Goal: Task Accomplishment & Management: Complete application form

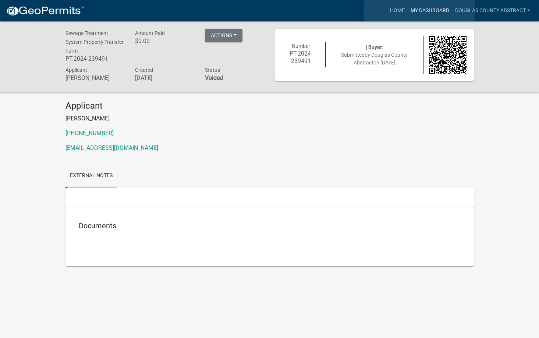
click at [419, 11] on link "My Dashboard" at bounding box center [430, 11] width 45 height 14
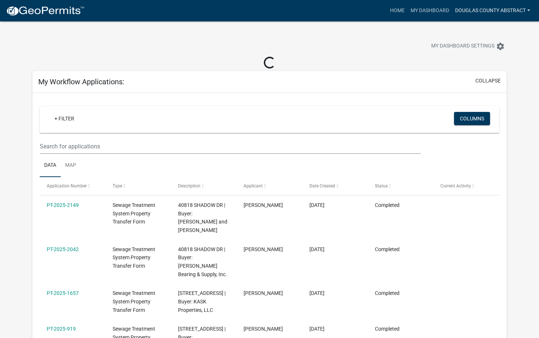
click at [492, 8] on link "Douglas County Abstract" at bounding box center [492, 11] width 81 height 14
click at [485, 31] on link "Account" at bounding box center [503, 30] width 59 height 18
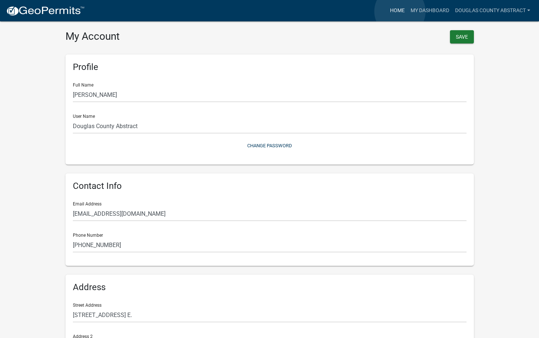
click at [400, 11] on link "Home" at bounding box center [397, 11] width 21 height 14
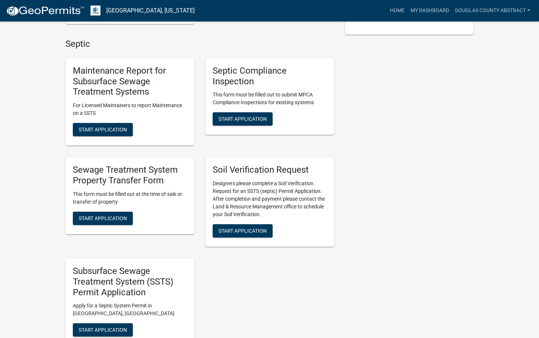
scroll to position [221, 0]
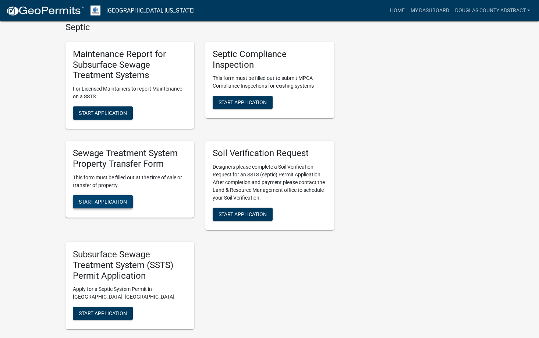
click at [99, 201] on span "Start Application" at bounding box center [103, 201] width 48 height 6
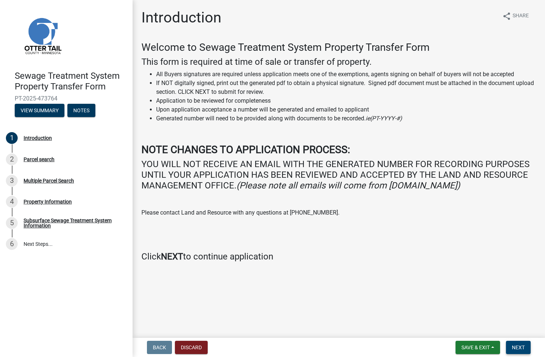
click at [516, 337] on span "Next" at bounding box center [517, 347] width 13 height 6
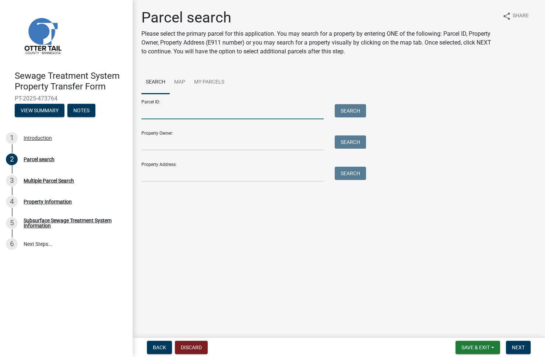
click at [160, 114] on input "Parcel ID:" at bounding box center [232, 111] width 182 height 15
type input "49000210137002"
click at [352, 111] on button "Search" at bounding box center [349, 110] width 31 height 13
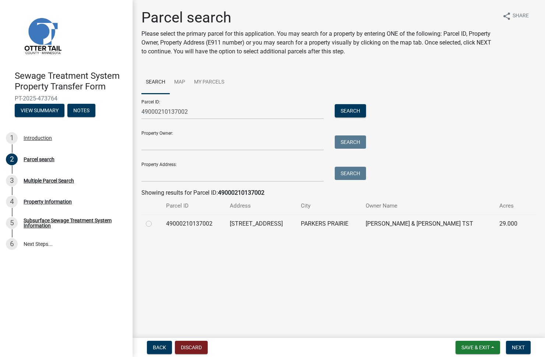
click at [155, 219] on label at bounding box center [155, 219] width 0 height 0
click at [155, 224] on input "radio" at bounding box center [157, 221] width 5 height 5
radio input "true"
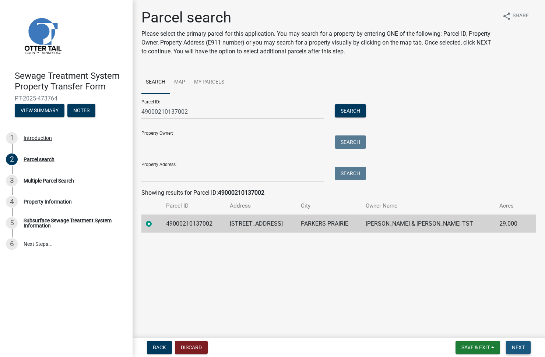
click at [519, 337] on span "Next" at bounding box center [517, 347] width 13 height 6
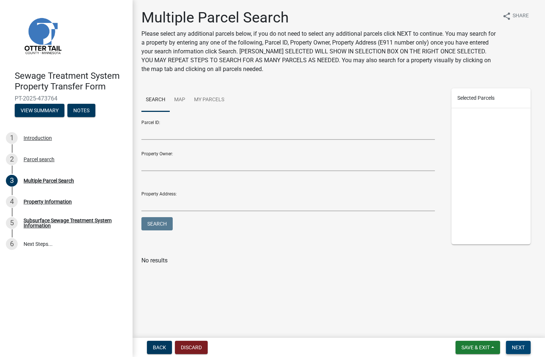
click at [519, 337] on span "Next" at bounding box center [517, 347] width 13 height 6
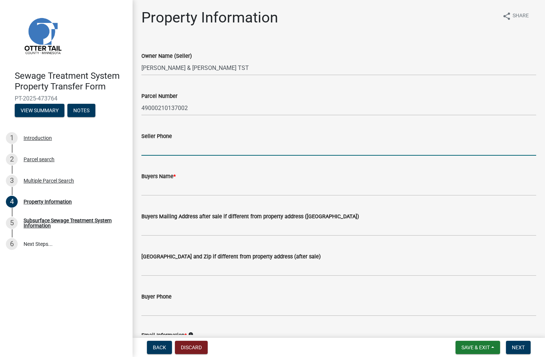
click at [191, 149] on input "Seller Phone" at bounding box center [338, 148] width 394 height 15
type input "612-219-7031"
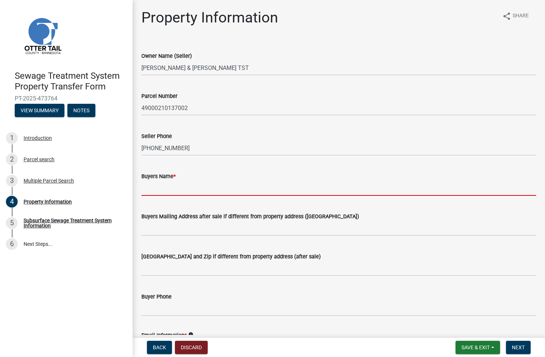
click at [171, 192] on input "Buyers Name *" at bounding box center [338, 188] width 394 height 15
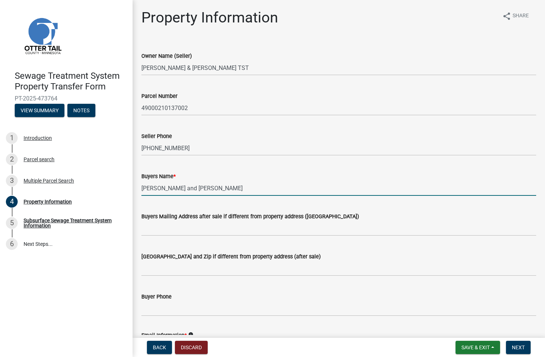
scroll to position [37, 0]
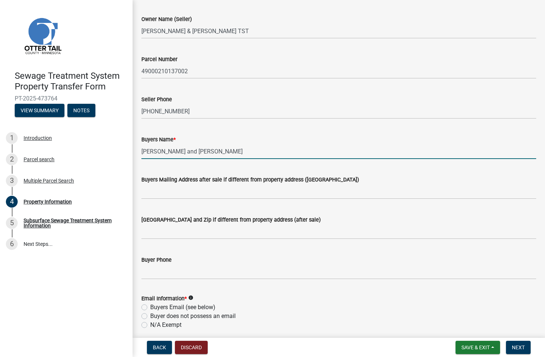
type input "Connie Nordlund and Joshua Nordlund"
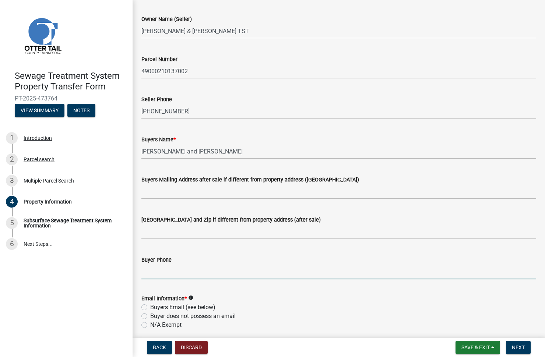
click at [170, 270] on input "Buyer Phone" at bounding box center [338, 271] width 394 height 15
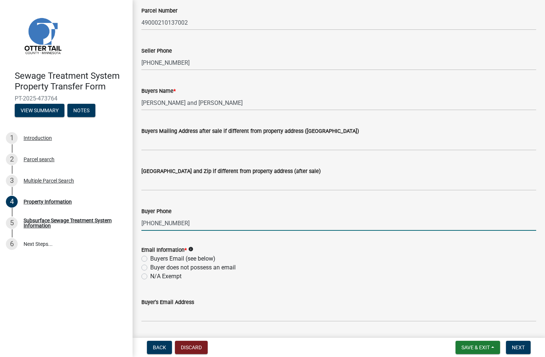
scroll to position [147, 0]
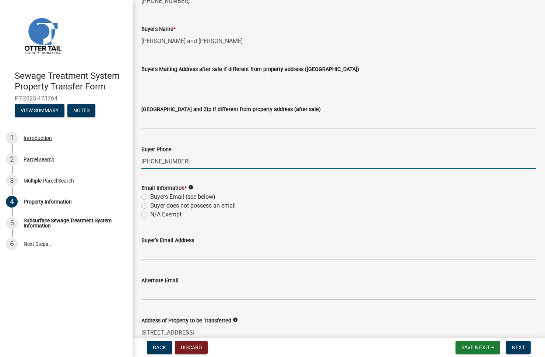
type input "218-770-4469"
click at [150, 195] on label "Buyers Email (see below)" at bounding box center [182, 196] width 65 height 9
click at [150, 195] on input "Buyers Email (see below)" at bounding box center [152, 194] width 5 height 5
radio input "true"
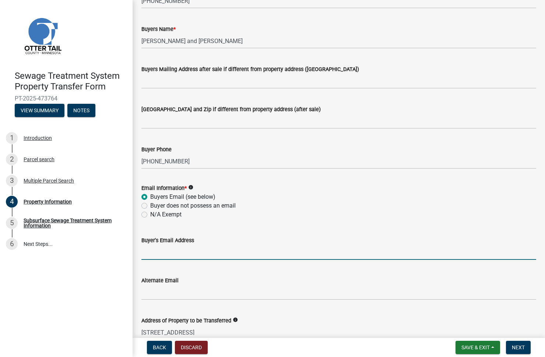
click at [156, 252] on input "Buyer's Email Address" at bounding box center [338, 252] width 394 height 15
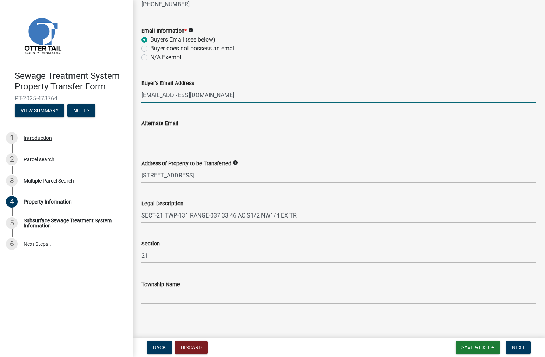
scroll to position [308, 0]
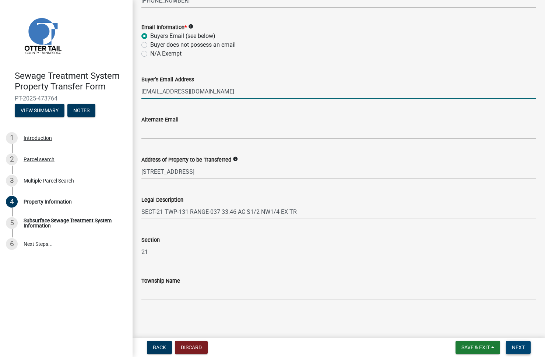
type input "cnordlund@ottertailcounty.gov"
click at [518, 337] on span "Next" at bounding box center [517, 347] width 13 height 6
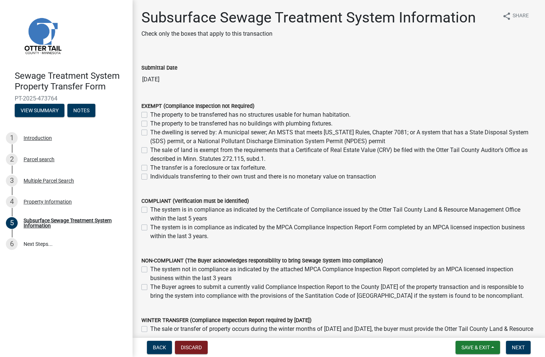
click at [150, 287] on label "The Buyer agrees to submit a currently valid Compliance Inspection Report to th…" at bounding box center [343, 292] width 386 height 18
click at [150, 287] on input "The Buyer agrees to submit a currently valid Compliance Inspection Report to th…" at bounding box center [152, 285] width 5 height 5
checkbox input "true"
checkbox input "false"
checkbox input "true"
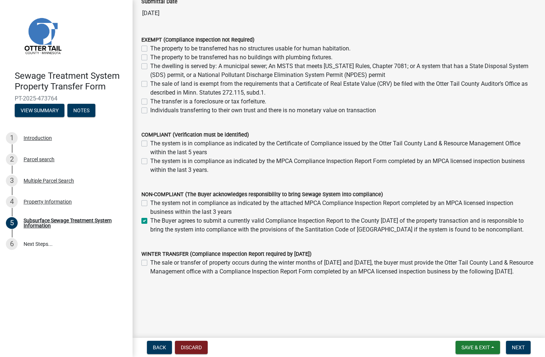
scroll to position [84, 0]
click at [514, 337] on span "Next" at bounding box center [517, 347] width 13 height 6
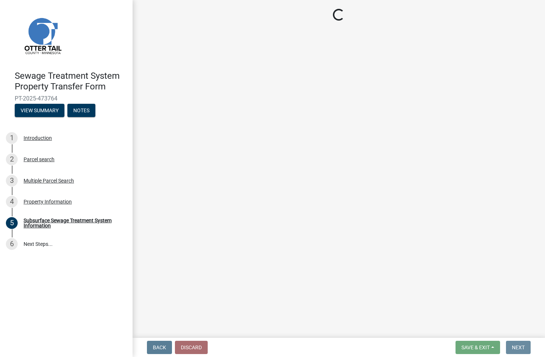
scroll to position [0, 0]
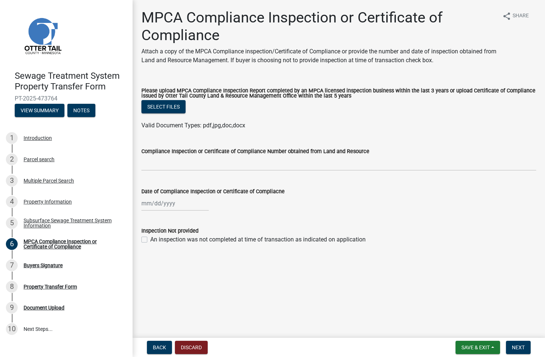
click at [150, 240] on label "An inspection was not completed at time of transaction as indicated on applicat…" at bounding box center [257, 239] width 215 height 9
click at [150, 240] on input "An inspection was not completed at time of transaction as indicated on applicat…" at bounding box center [152, 237] width 5 height 5
checkbox input "true"
click at [523, 337] on span "Next" at bounding box center [517, 347] width 13 height 6
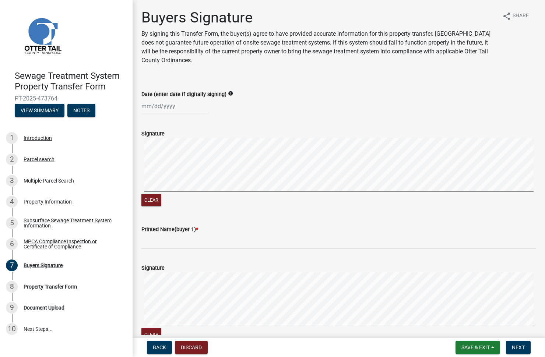
select select "9"
select select "2025"
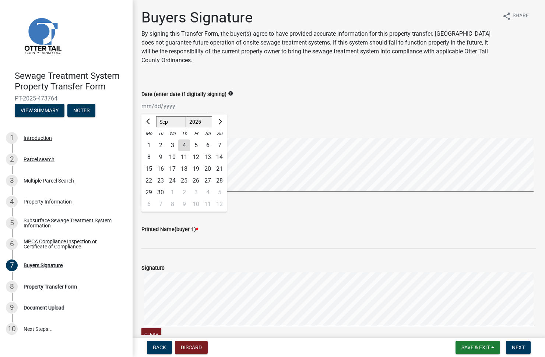
click at [145, 106] on div "Jan Feb Mar Apr May Jun Jul Aug Sep Oct Nov Dec 1525 1526 1527 1528 1529 1530 1…" at bounding box center [174, 106] width 67 height 15
click at [297, 100] on div "Jan Feb Mar Apr May Jun Jul Aug Sep Oct Nov Dec 1525 1526 1527 1528 1529 1530 1…" at bounding box center [338, 106] width 394 height 15
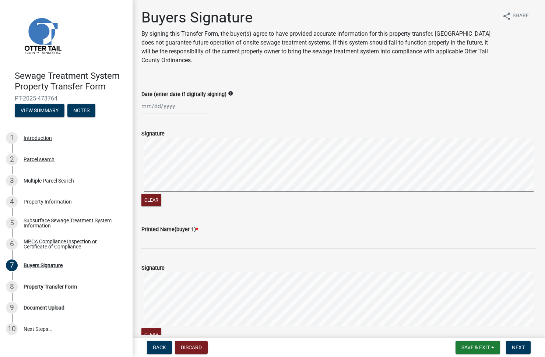
click at [173, 107] on div at bounding box center [174, 106] width 67 height 15
select select "9"
select select "2025"
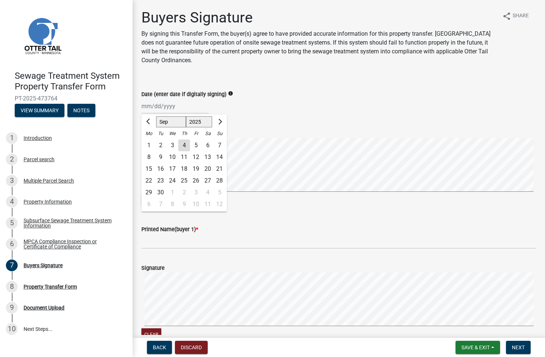
click at [187, 144] on div "4" at bounding box center [184, 145] width 12 height 12
type input "[DATE]"
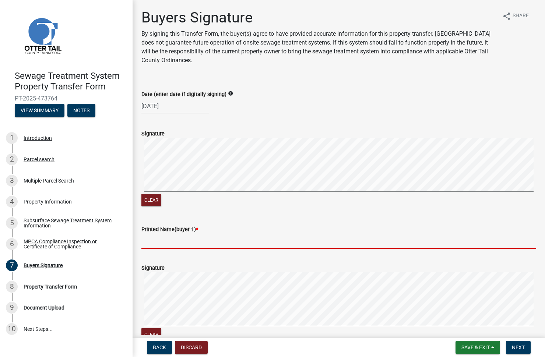
click at [158, 242] on input "Printed Name(buyer 1) *" at bounding box center [338, 241] width 394 height 15
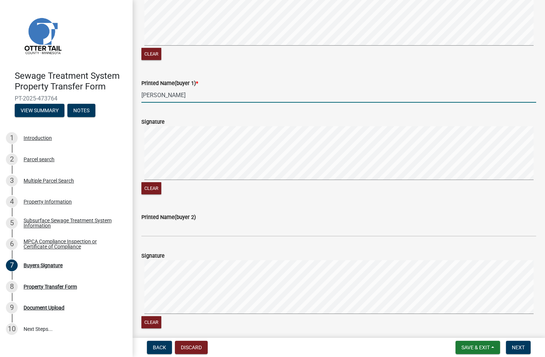
scroll to position [147, 0]
type input "[PERSON_NAME]"
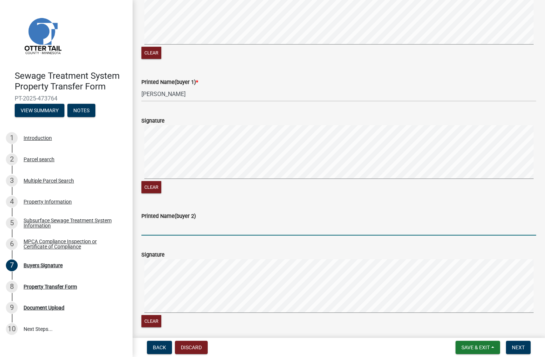
click at [158, 228] on input "Printed Name(buyer 2)" at bounding box center [338, 227] width 394 height 15
type input "[PERSON_NAME]"
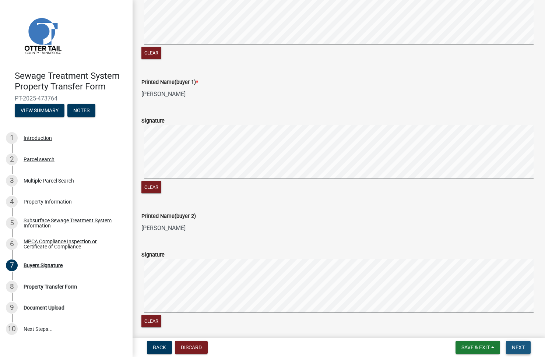
click at [521, 337] on span "Next" at bounding box center [517, 347] width 13 height 6
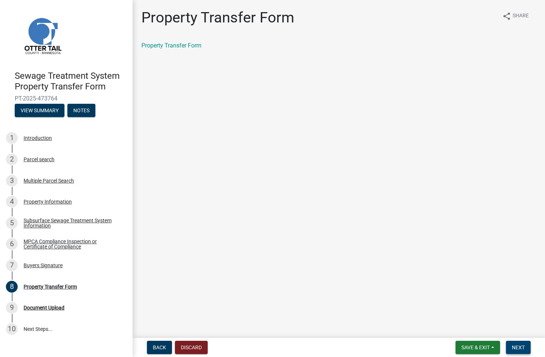
click at [515, 337] on span "Next" at bounding box center [517, 347] width 13 height 6
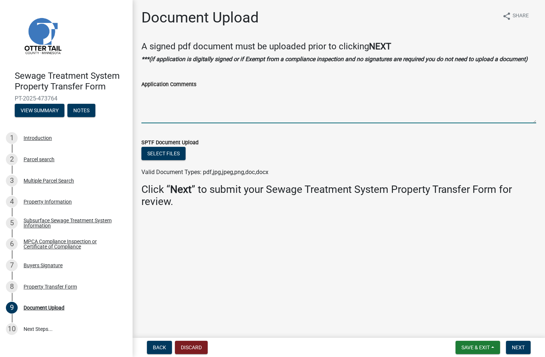
click at [165, 112] on textarea "Application Comments" at bounding box center [338, 106] width 394 height 35
type textarea "$20,250.00 is being held in [GEOGRAPHIC_DATA] for Septic to be completed"
click at [520, 337] on button "Next" at bounding box center [518, 347] width 25 height 13
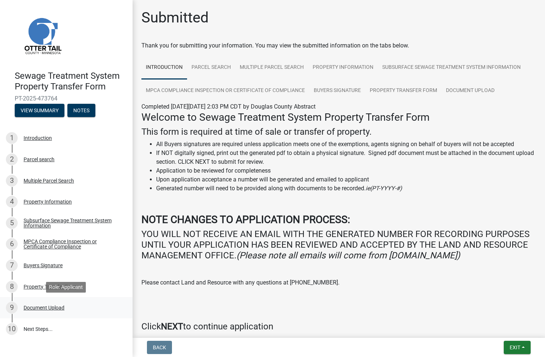
click at [38, 306] on div "Document Upload" at bounding box center [44, 307] width 41 height 5
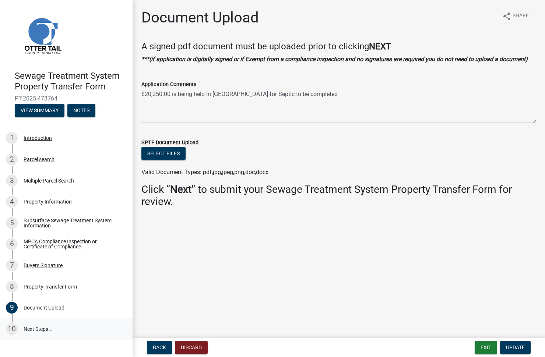
click at [40, 327] on link "10 Next Steps..." at bounding box center [66, 328] width 132 height 21
click at [42, 328] on link "10 Next Steps..." at bounding box center [66, 328] width 132 height 21
drag, startPoint x: 521, startPoint y: 348, endPoint x: 534, endPoint y: 342, distance: 13.5
click at [522, 337] on span "Update" at bounding box center [515, 347] width 19 height 6
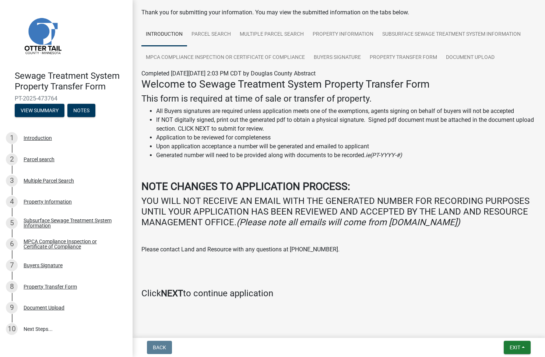
scroll to position [40, 0]
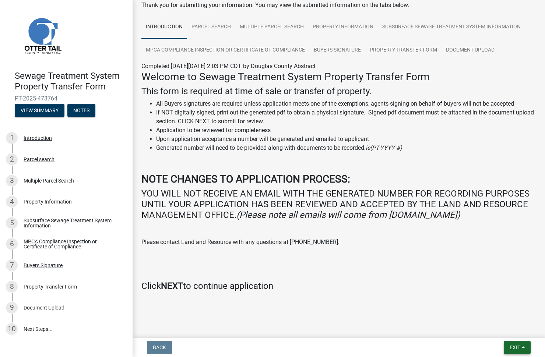
click at [521, 337] on button "Exit" at bounding box center [516, 347] width 27 height 13
click at [512, 337] on button "Exit" at bounding box center [516, 347] width 27 height 13
click at [494, 326] on button "Save & Exit" at bounding box center [500, 328] width 59 height 18
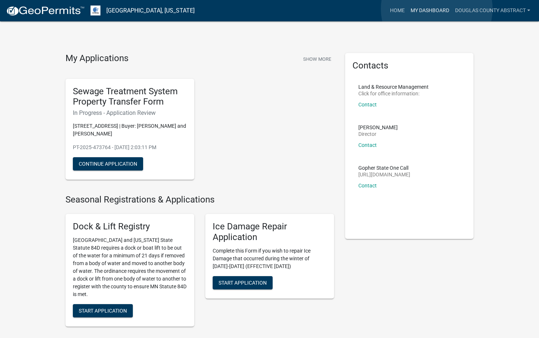
click at [437, 9] on link "My Dashboard" at bounding box center [430, 11] width 45 height 14
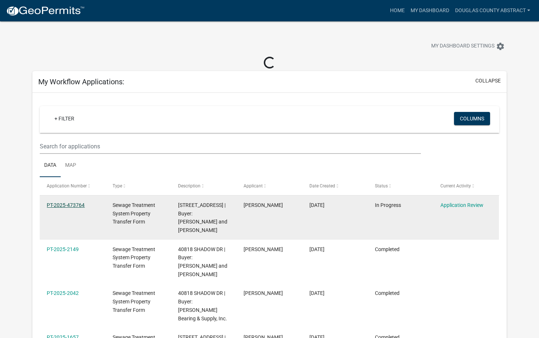
click at [67, 204] on link "PT-2025-473764" at bounding box center [66, 205] width 38 height 6
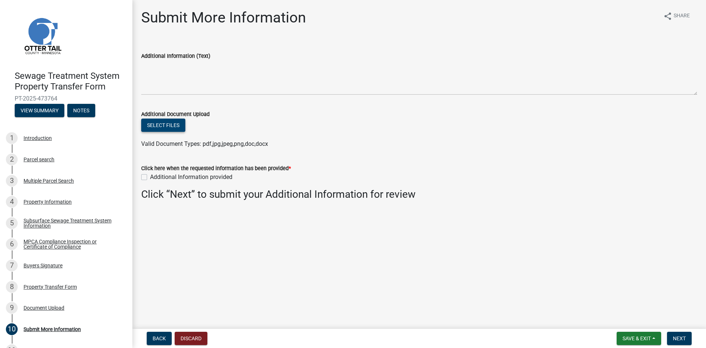
click at [169, 128] on button "Select files" at bounding box center [163, 124] width 44 height 13
click at [683, 333] on button "Next" at bounding box center [679, 338] width 25 height 13
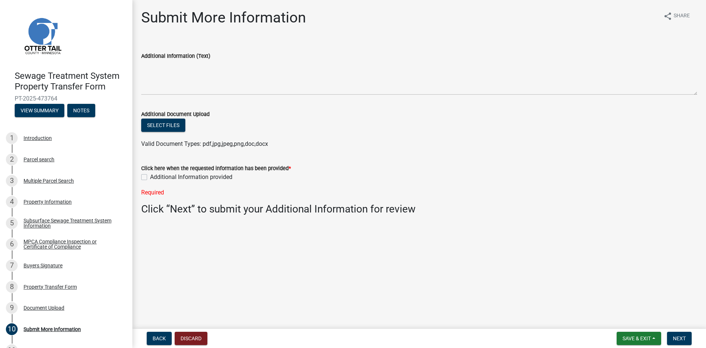
click at [150, 177] on label "Additional Information provided" at bounding box center [191, 177] width 82 height 9
click at [150, 177] on input "Additional Information provided" at bounding box center [152, 175] width 5 height 5
checkbox input "true"
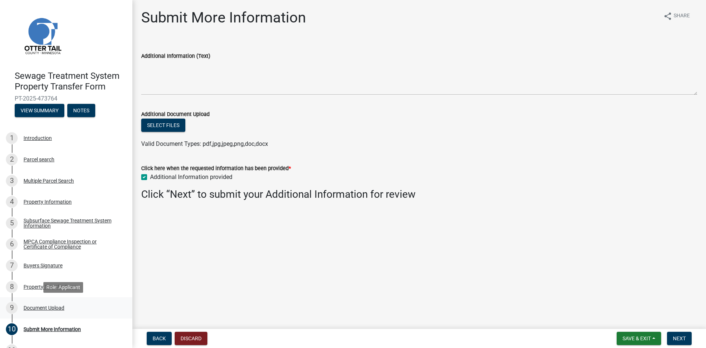
click at [49, 307] on div "Document Upload" at bounding box center [44, 307] width 41 height 5
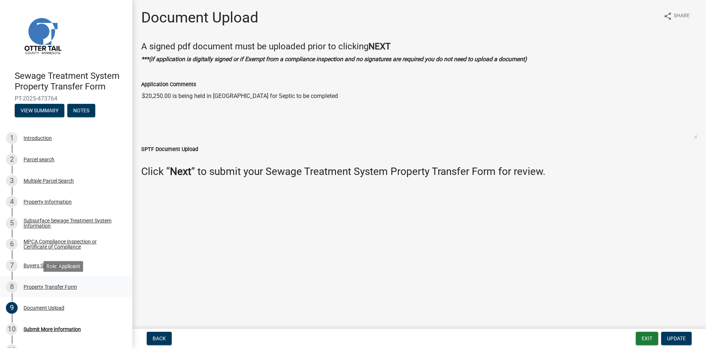
click at [43, 287] on div "Property Transfer Form" at bounding box center [50, 286] width 53 height 5
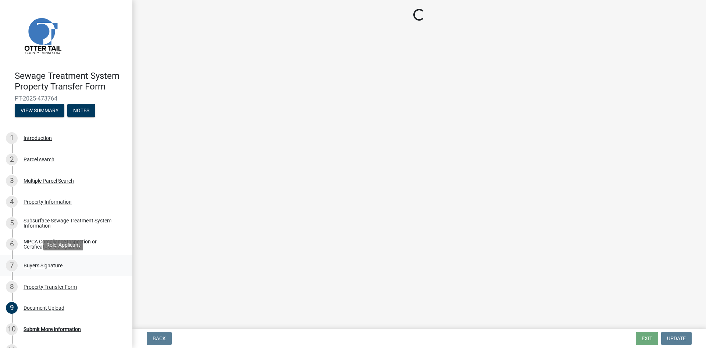
click at [35, 267] on div "Buyers Signature" at bounding box center [43, 265] width 39 height 5
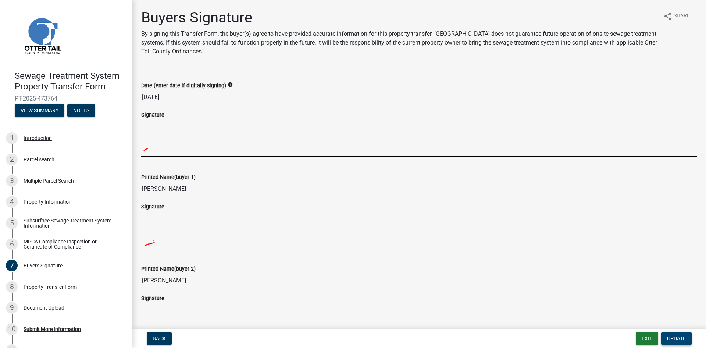
click at [680, 338] on span "Update" at bounding box center [676, 338] width 19 height 6
click at [673, 336] on span "Update" at bounding box center [676, 338] width 19 height 6
click at [676, 336] on span "Update" at bounding box center [676, 338] width 19 height 6
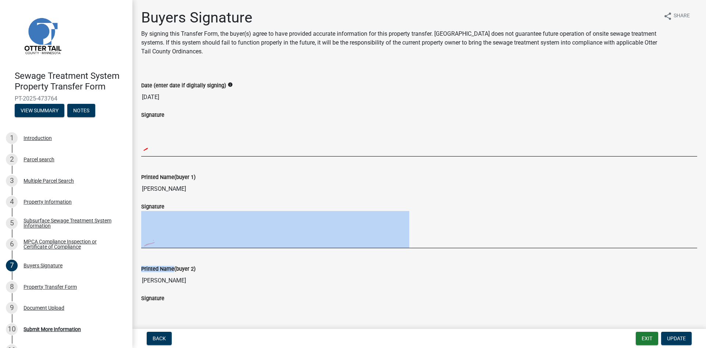
drag, startPoint x: 161, startPoint y: 249, endPoint x: 185, endPoint y: 235, distance: 27.5
click at [442, 215] on div at bounding box center [419, 229] width 556 height 37
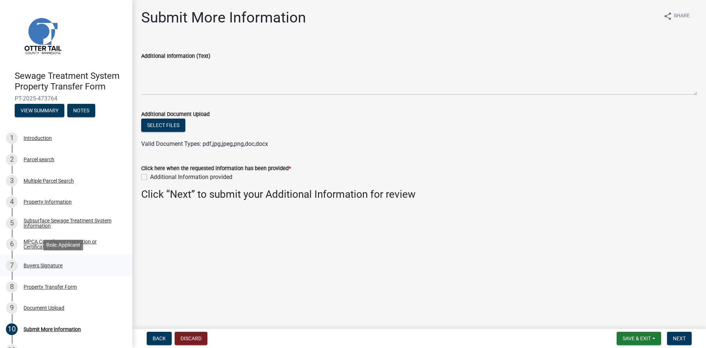
click at [41, 267] on div "Buyers Signature" at bounding box center [43, 265] width 39 height 5
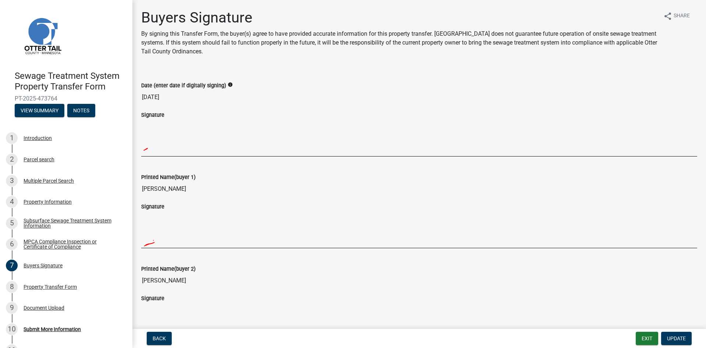
click at [401, 11] on h1 "Buyers Signature" at bounding box center [399, 18] width 517 height 18
drag, startPoint x: 222, startPoint y: 251, endPoint x: 206, endPoint y: 233, distance: 24.0
click at [206, 238] on div "Signature" at bounding box center [419, 228] width 567 height 52
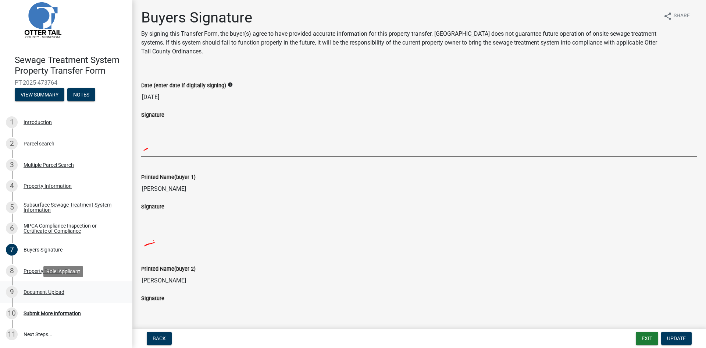
click at [34, 291] on div "Document Upload" at bounding box center [44, 291] width 41 height 5
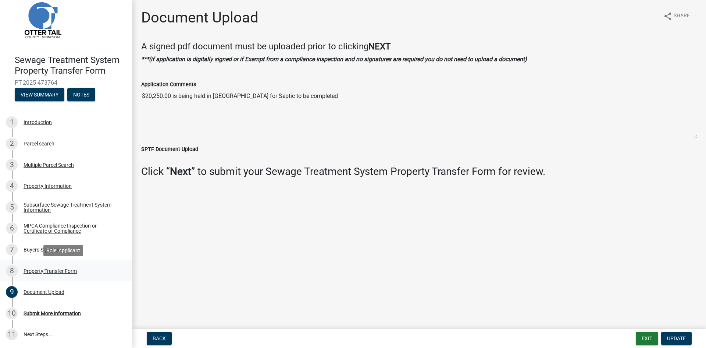
click at [39, 271] on div "Property Transfer Form" at bounding box center [50, 270] width 53 height 5
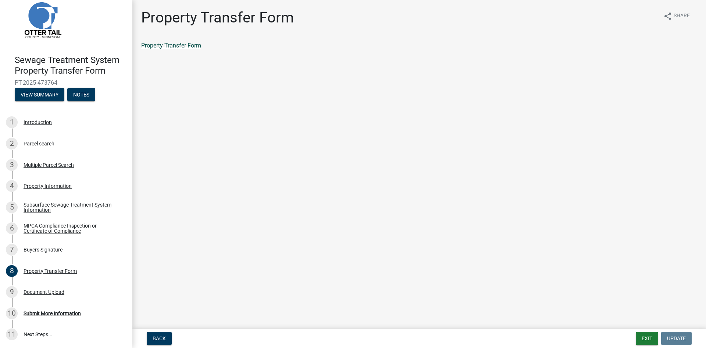
click at [166, 43] on link "Property Transfer Form" at bounding box center [171, 45] width 60 height 7
click at [57, 313] on div "Submit More Information" at bounding box center [52, 313] width 57 height 5
